Goal: Task Accomplishment & Management: Manage account settings

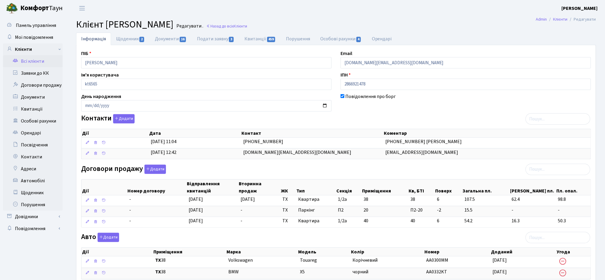
click at [42, 63] on link "Всі клієнти" at bounding box center [33, 61] width 60 height 12
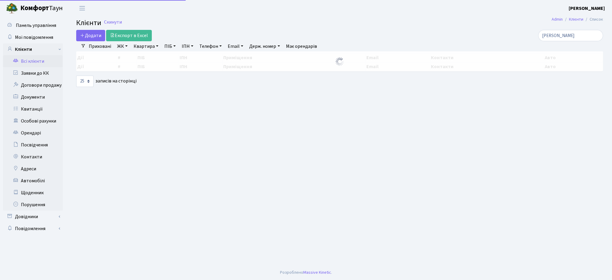
select select "25"
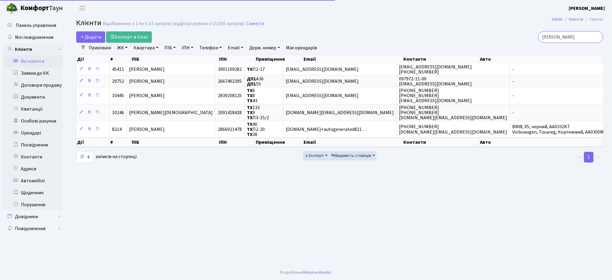
drag, startPoint x: 533, startPoint y: 39, endPoint x: 491, endPoint y: 45, distance: 42.5
click at [501, 45] on div "Додати Експорт в Excel пурік Фільтри Приховані ЖК ТХ, вул. Ділова, 1/2 КТ, вул.…" at bounding box center [340, 97] width 536 height 132
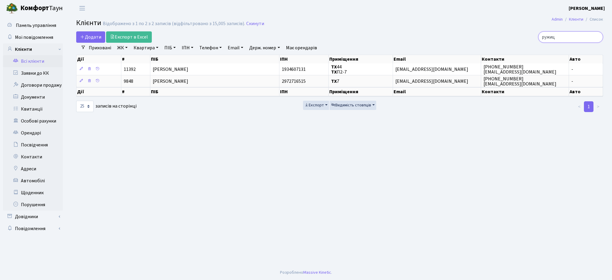
drag, startPoint x: 567, startPoint y: 37, endPoint x: 523, endPoint y: 36, distance: 44.2
click at [523, 36] on div "ружиц" at bounding box center [518, 36] width 170 height 11
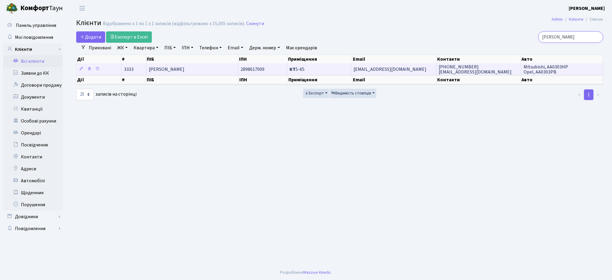
type input "ЧАБАН ІРИ"
click at [267, 72] on td "2898617009" at bounding box center [262, 69] width 49 height 12
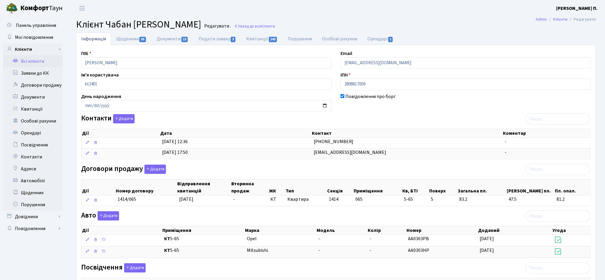
click at [132, 45] on div "ПІБ Чабан Ірина Валеріївна Email cov-flyder@bigmir.net Ім'я користувача kt2401 …" at bounding box center [336, 206] width 520 height 323
click at [134, 37] on link "Щоденник 55" at bounding box center [131, 39] width 41 height 12
select select "25"
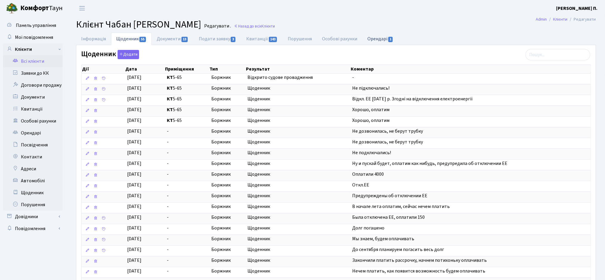
click at [379, 40] on link "Орендарі 1" at bounding box center [381, 39] width 36 height 12
select select "25"
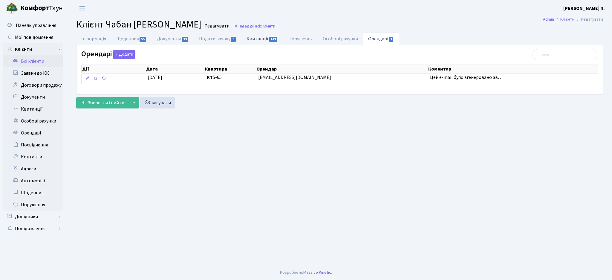
click at [271, 38] on span "143" at bounding box center [273, 39] width 8 height 5
select select "25"
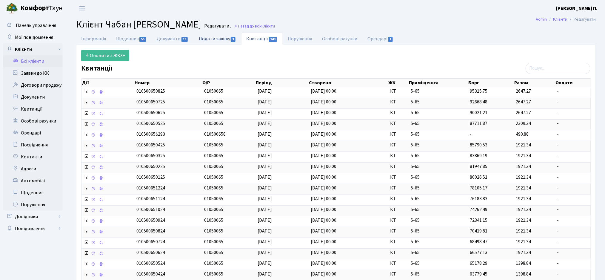
click at [225, 39] on link "Подати заявку 3" at bounding box center [217, 39] width 47 height 12
select select "25"
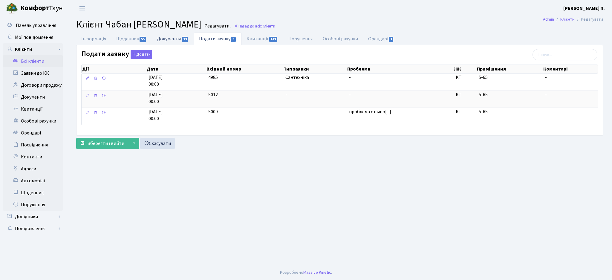
click at [172, 38] on link "Документи 13" at bounding box center [173, 39] width 42 height 12
select select "25"
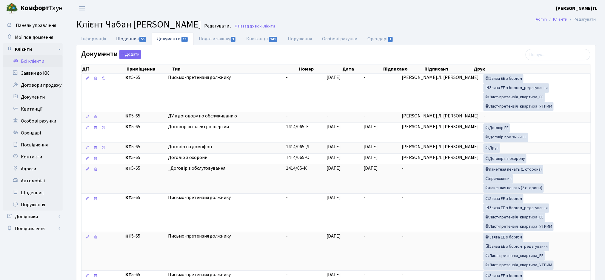
click at [121, 41] on link "Щоденник 55" at bounding box center [131, 39] width 41 height 12
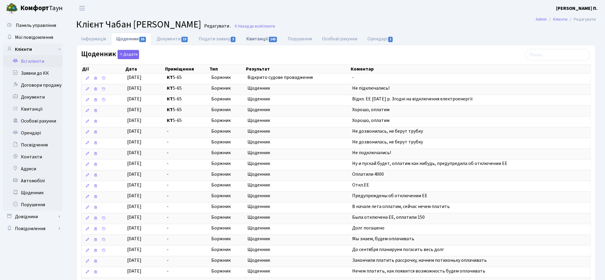
click at [259, 38] on link "Квитанції 143" at bounding box center [262, 39] width 42 height 12
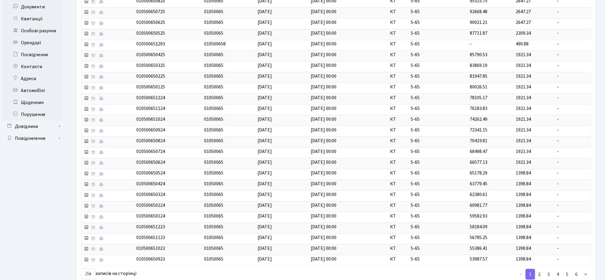
scroll to position [131, 0]
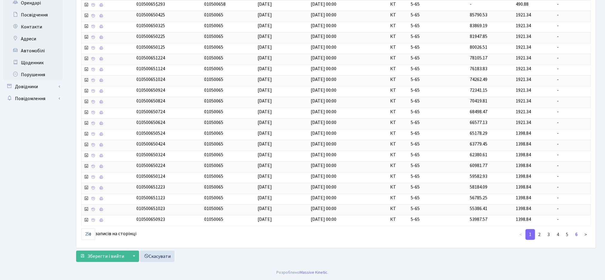
click at [579, 234] on link "6" at bounding box center [577, 234] width 10 height 11
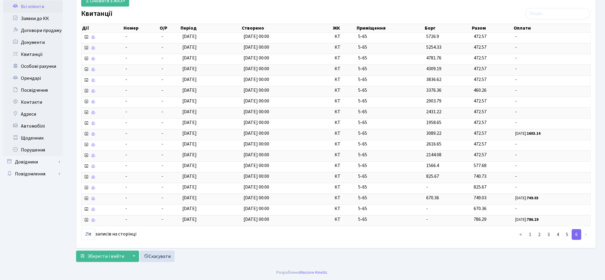
scroll to position [56, 0]
click at [533, 235] on link "1" at bounding box center [531, 234] width 10 height 11
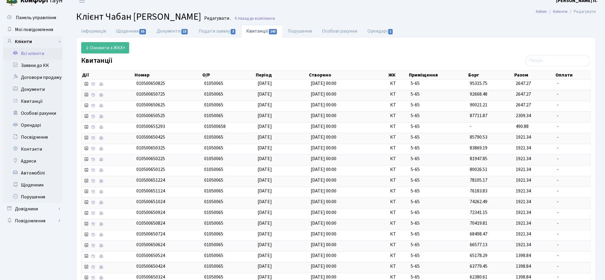
scroll to position [0, 0]
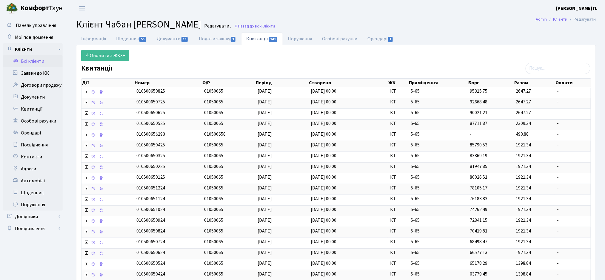
drag, startPoint x: 161, startPoint y: 54, endPoint x: 154, endPoint y: 53, distance: 7.3
click at [160, 52] on div "Оновити з ЖКХ+" at bounding box center [336, 55] width 519 height 11
click at [102, 40] on link "Інформація" at bounding box center [93, 39] width 35 height 12
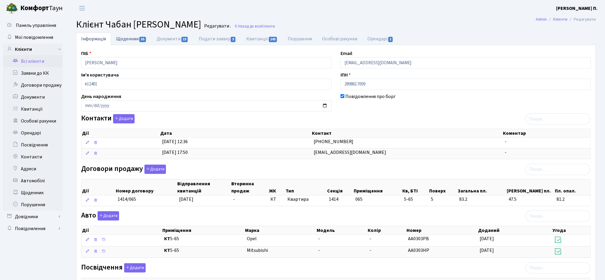
click at [144, 37] on span "55" at bounding box center [142, 39] width 7 height 5
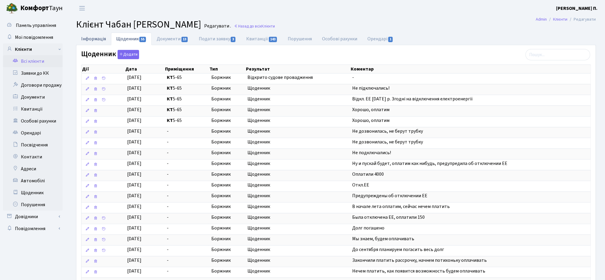
click at [102, 41] on link "Інформація" at bounding box center [93, 39] width 35 height 12
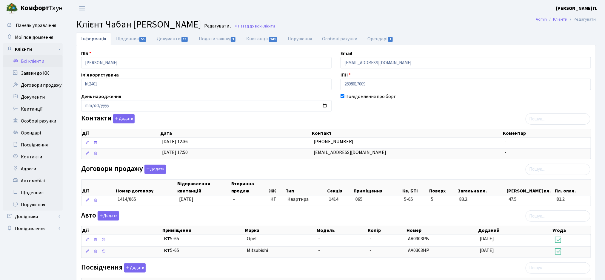
click at [32, 64] on link "Всі клієнти" at bounding box center [33, 61] width 60 height 12
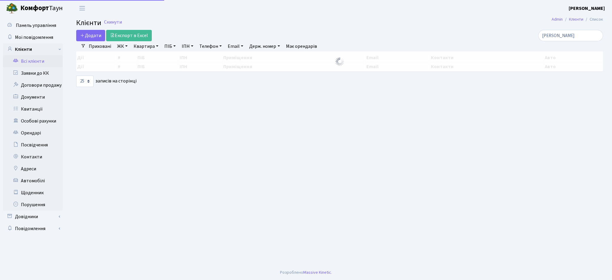
select select "25"
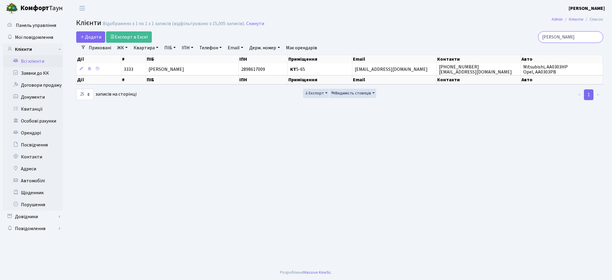
drag, startPoint x: 548, startPoint y: 41, endPoint x: 490, endPoint y: 47, distance: 58.6
click at [490, 46] on div "Додати Експорт в Excel [PERSON_NAME] Фільтри Приховані ЖК ТХ, вул. [PERSON_NAME…" at bounding box center [340, 65] width 536 height 69
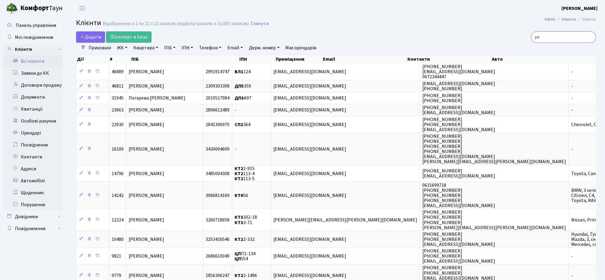
type input "р"
drag, startPoint x: 551, startPoint y: 39, endPoint x: 526, endPoint y: 39, distance: 24.8
click at [528, 40] on div "[PERSON_NAME]" at bounding box center [513, 36] width 168 height 11
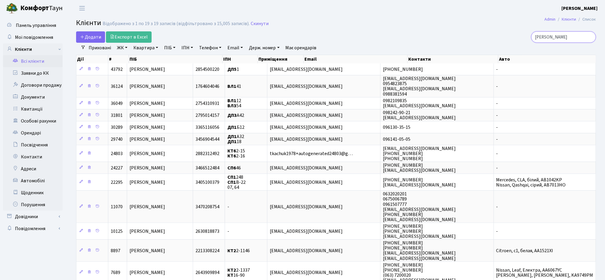
type input "ткачук"
click at [123, 47] on link "ЖК" at bounding box center [122, 48] width 15 height 10
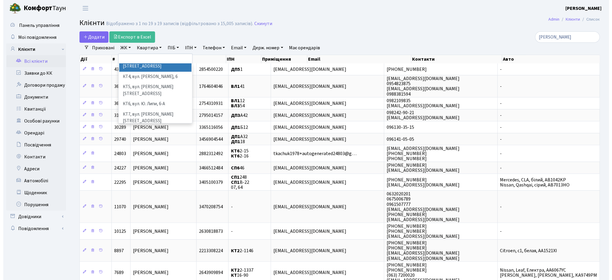
scroll to position [79, 0]
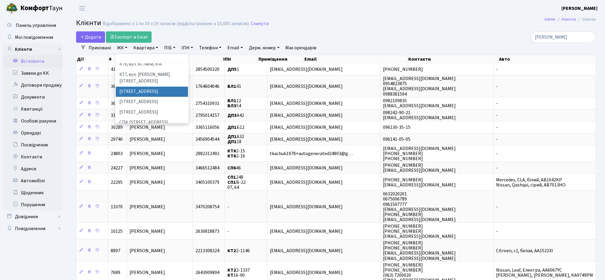
click at [144, 87] on li "[STREET_ADDRESS]" at bounding box center [152, 92] width 72 height 10
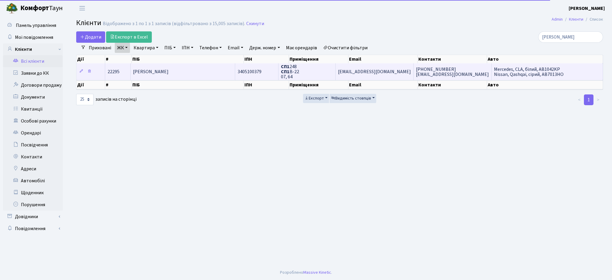
click at [251, 65] on td "3405100379" at bounding box center [256, 71] width 43 height 16
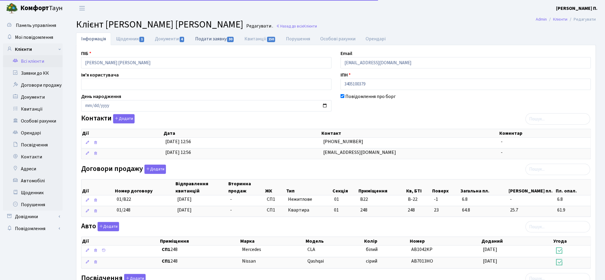
click at [210, 41] on link "Подати заявку 30" at bounding box center [214, 39] width 49 height 12
select select "25"
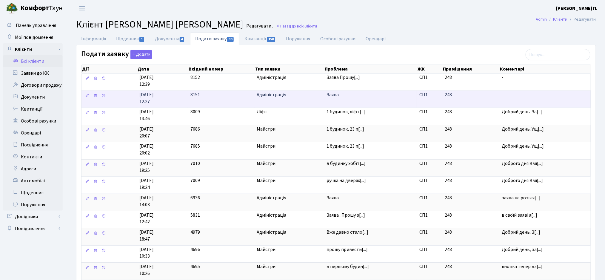
click at [336, 97] on span "Заява" at bounding box center [371, 94] width 88 height 7
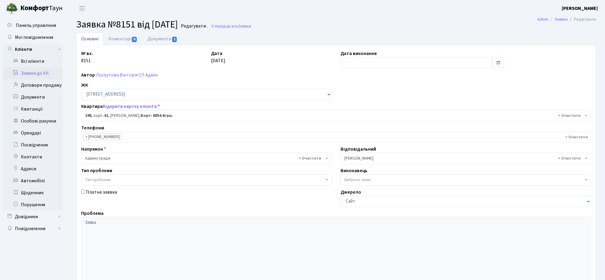
select select "20173"
click at [164, 36] on link "Документи 1" at bounding box center [162, 39] width 40 height 12
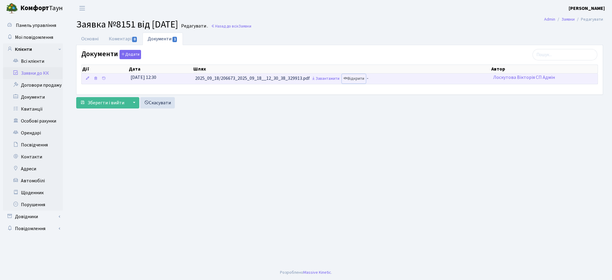
click at [355, 79] on link "Відкрити" at bounding box center [354, 78] width 24 height 9
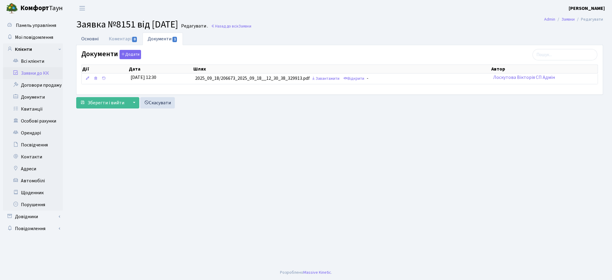
click at [92, 35] on link "Основні" at bounding box center [89, 39] width 27 height 12
